Goal: Navigation & Orientation: Find specific page/section

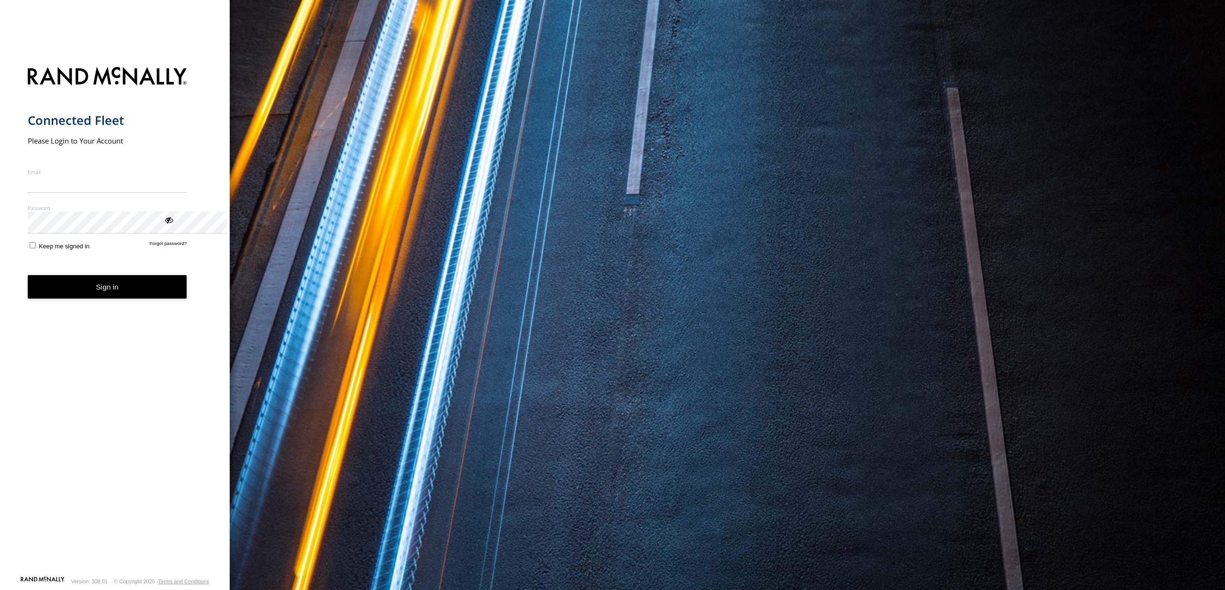
type input "**********"
click at [147, 299] on button "Sign in" at bounding box center [107, 286] width 159 height 23
click at [144, 299] on button "Sign in" at bounding box center [107, 286] width 159 height 23
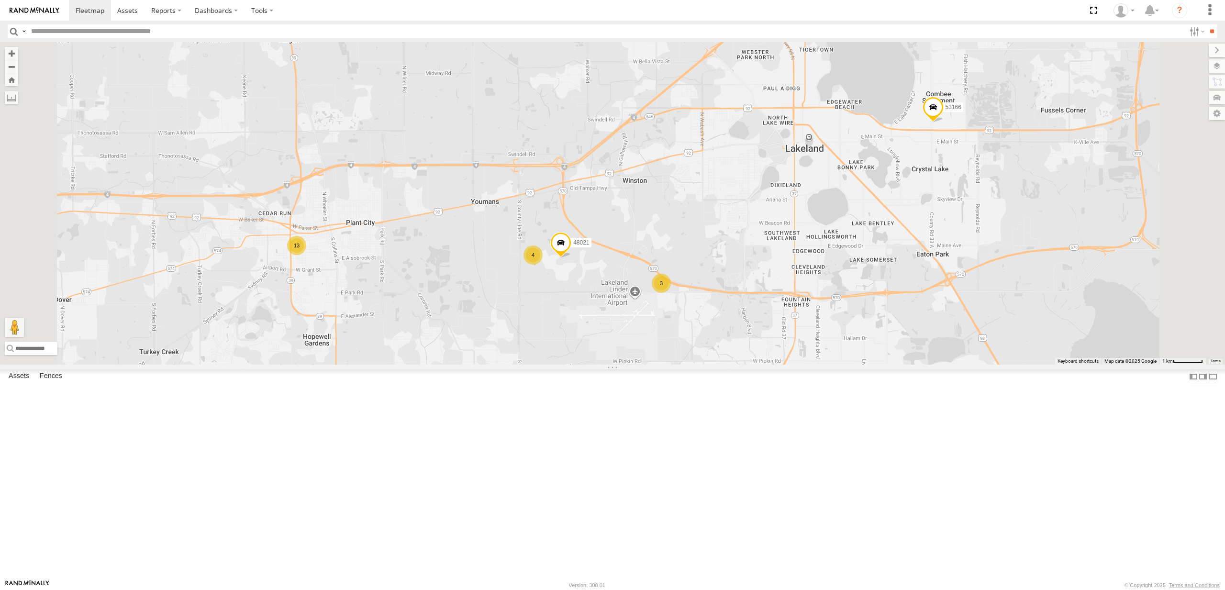
scroll to position [68, 0]
drag, startPoint x: 240, startPoint y: 125, endPoint x: 238, endPoint y: 77, distance: 47.9
click at [0, 0] on div "48460 All Assets W Dr Martin Luther King Jr Blvd Plant City 28.0121 -82.13548 5…" at bounding box center [0, 0] width 0 height 0
click at [138, 13] on span at bounding box center [127, 10] width 21 height 9
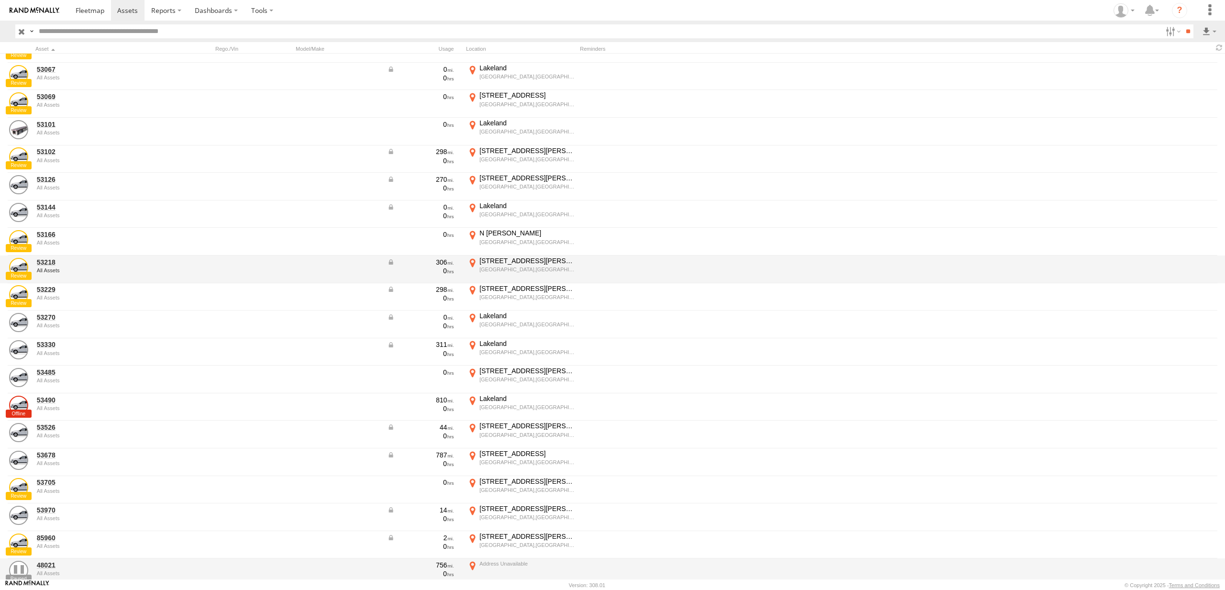
scroll to position [214, 0]
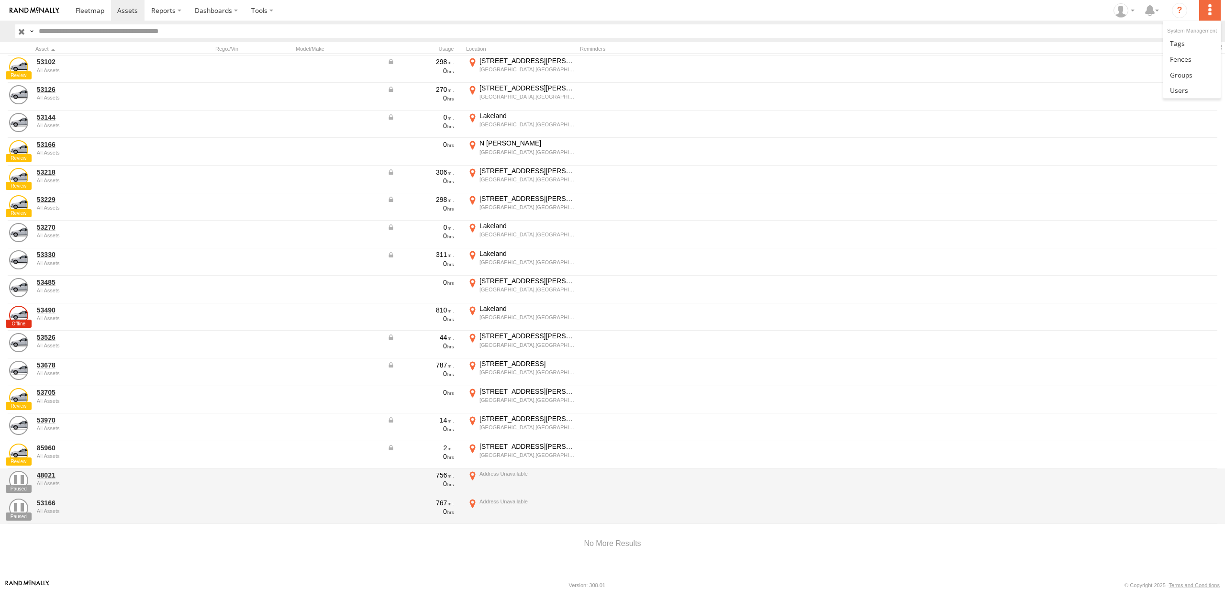
click at [1209, 8] on label at bounding box center [1209, 10] width 21 height 21
drag, startPoint x: 1209, startPoint y: 8, endPoint x: 1201, endPoint y: 7, distance: 7.2
click at [1209, 8] on label at bounding box center [1209, 10] width 21 height 21
